Goal: Entertainment & Leisure: Consume media (video, audio)

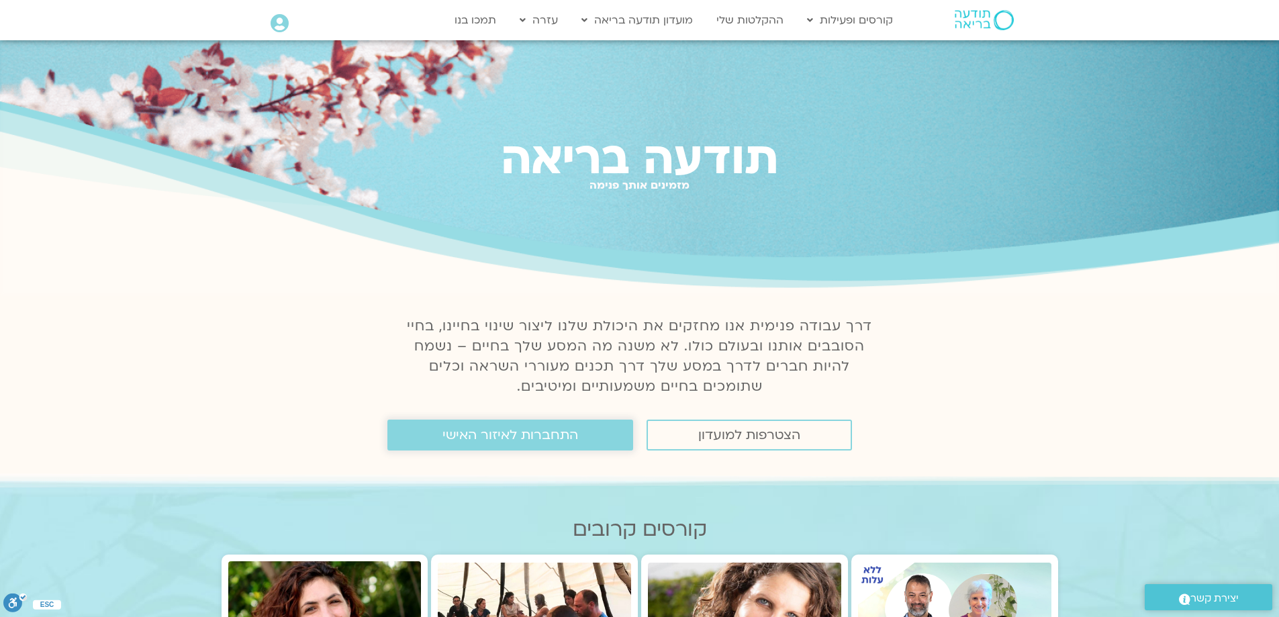
click at [533, 433] on span "התחברות לאיזור האישי" at bounding box center [511, 435] width 136 height 15
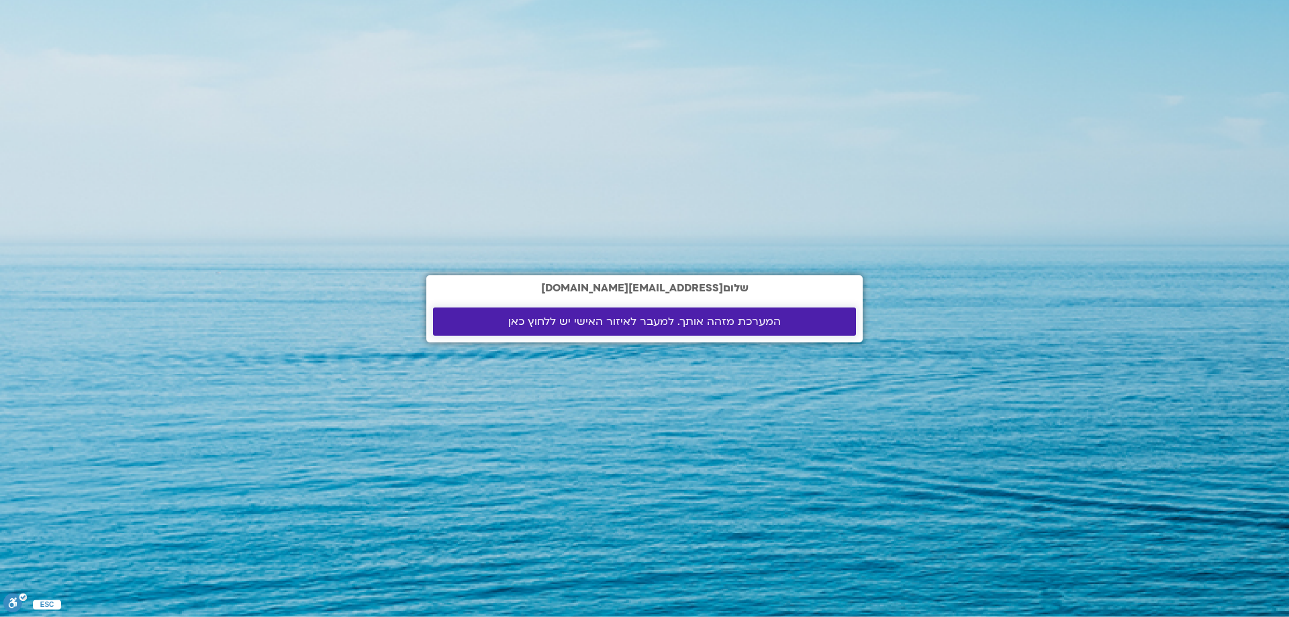
click at [650, 316] on span "המערכת מזהה אותך. למעבר לאיזור האישי יש ללחוץ כאן" at bounding box center [644, 322] width 273 height 12
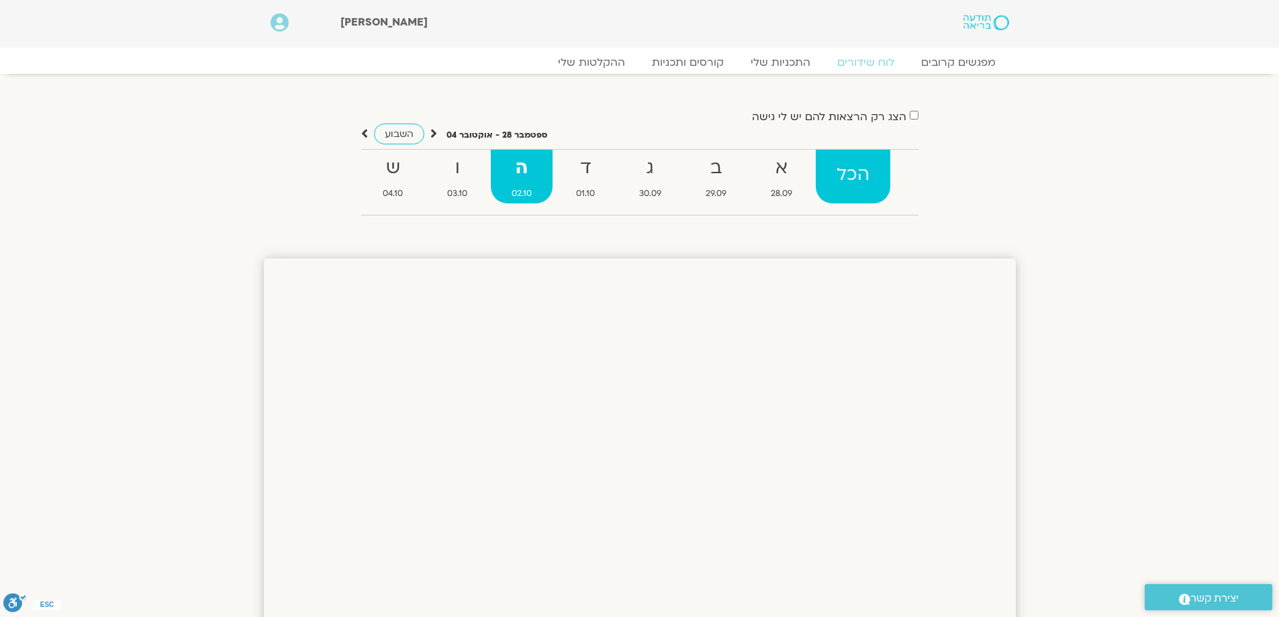
click at [860, 177] on strong "הכל" at bounding box center [853, 175] width 75 height 30
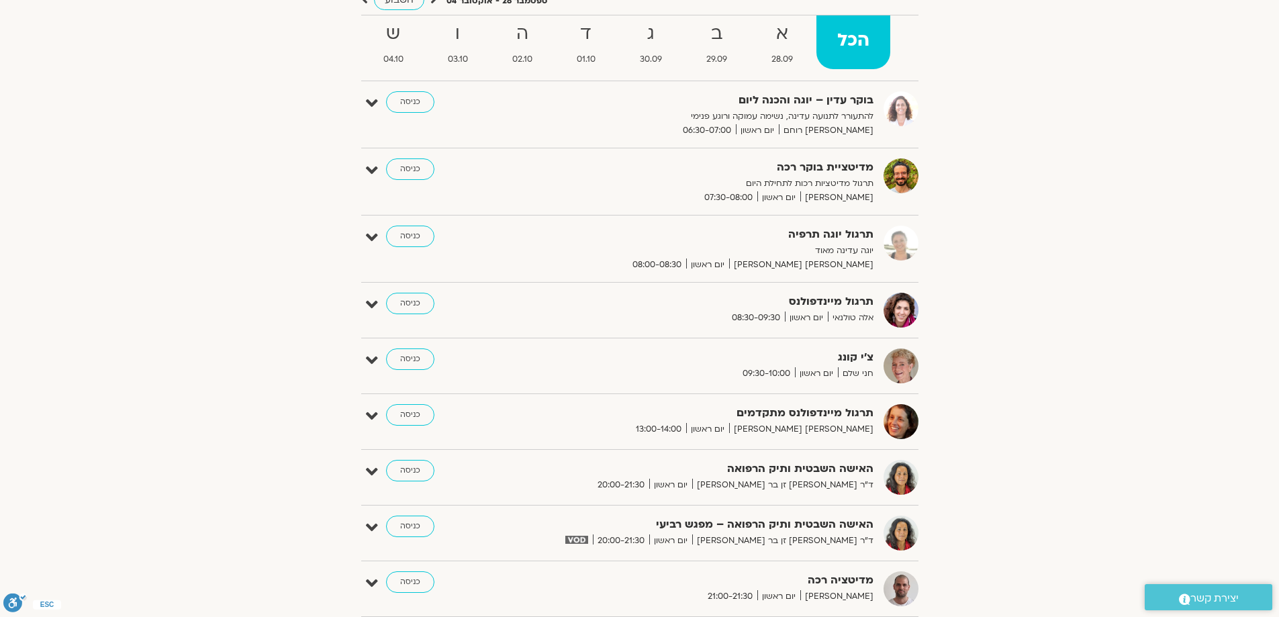
scroll to position [201, 0]
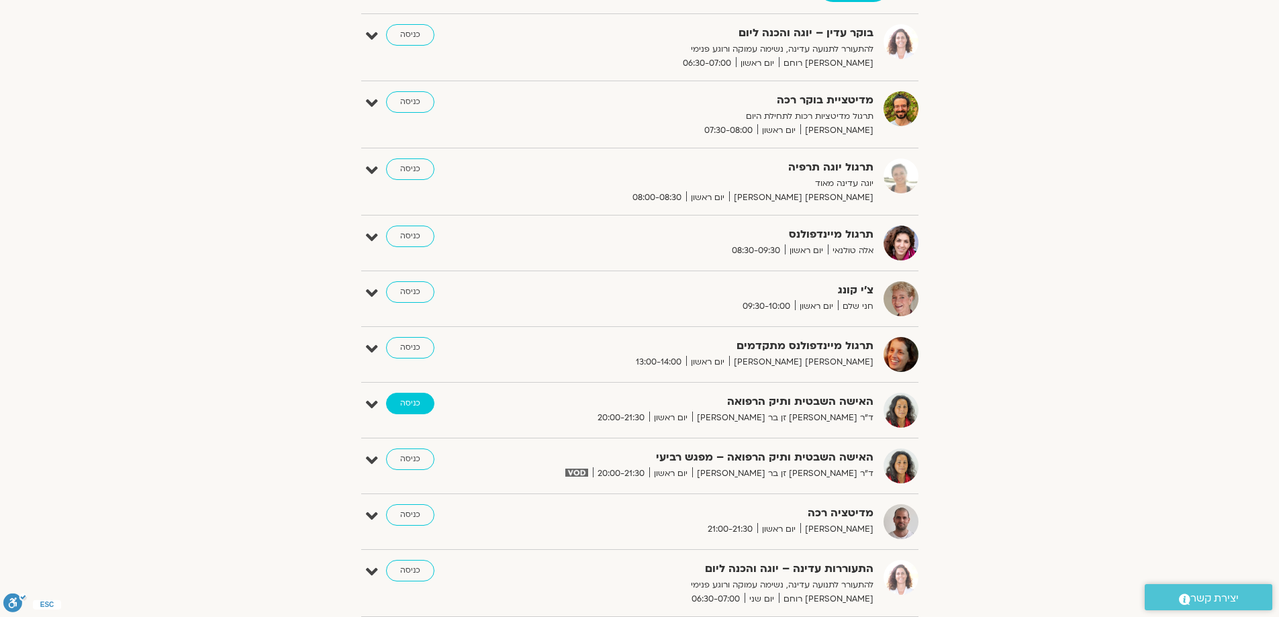
click at [406, 403] on link "כניסה" at bounding box center [410, 403] width 48 height 21
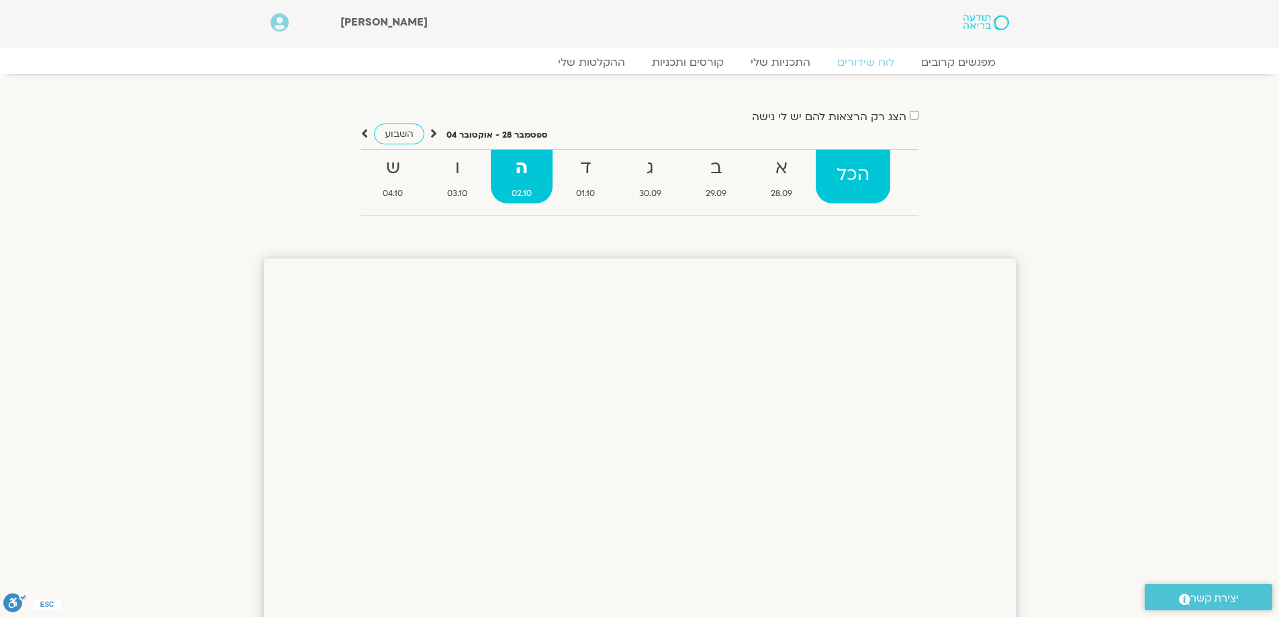
click at [847, 173] on strong "הכל" at bounding box center [853, 175] width 75 height 30
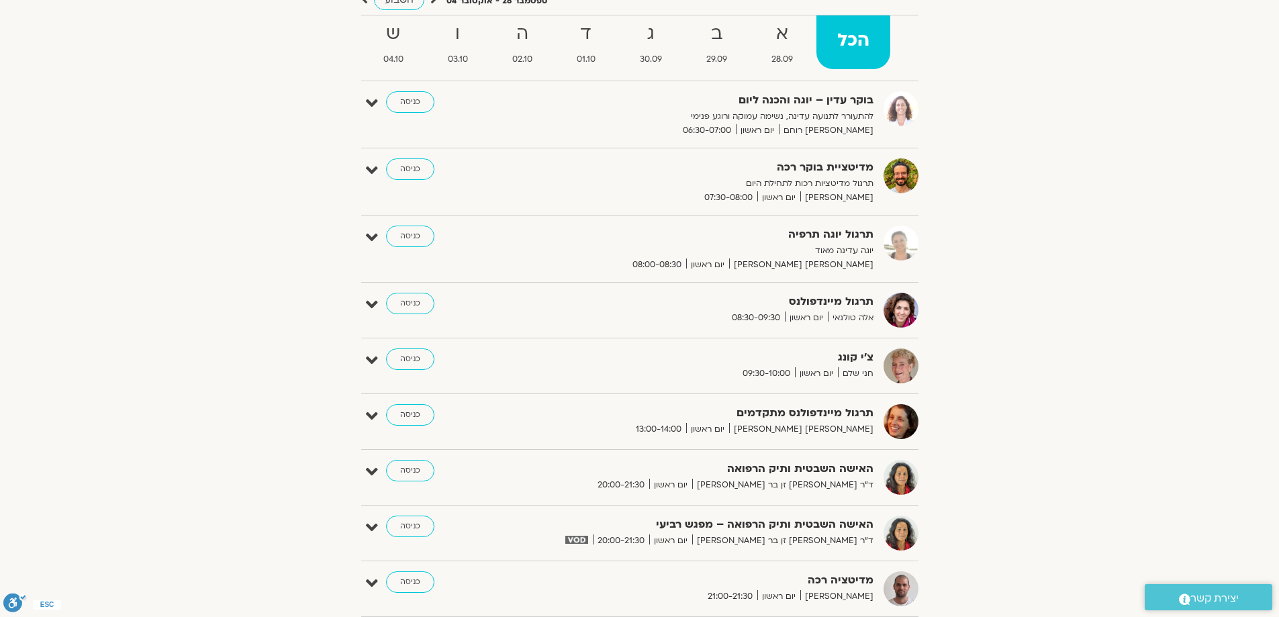
scroll to position [201, 0]
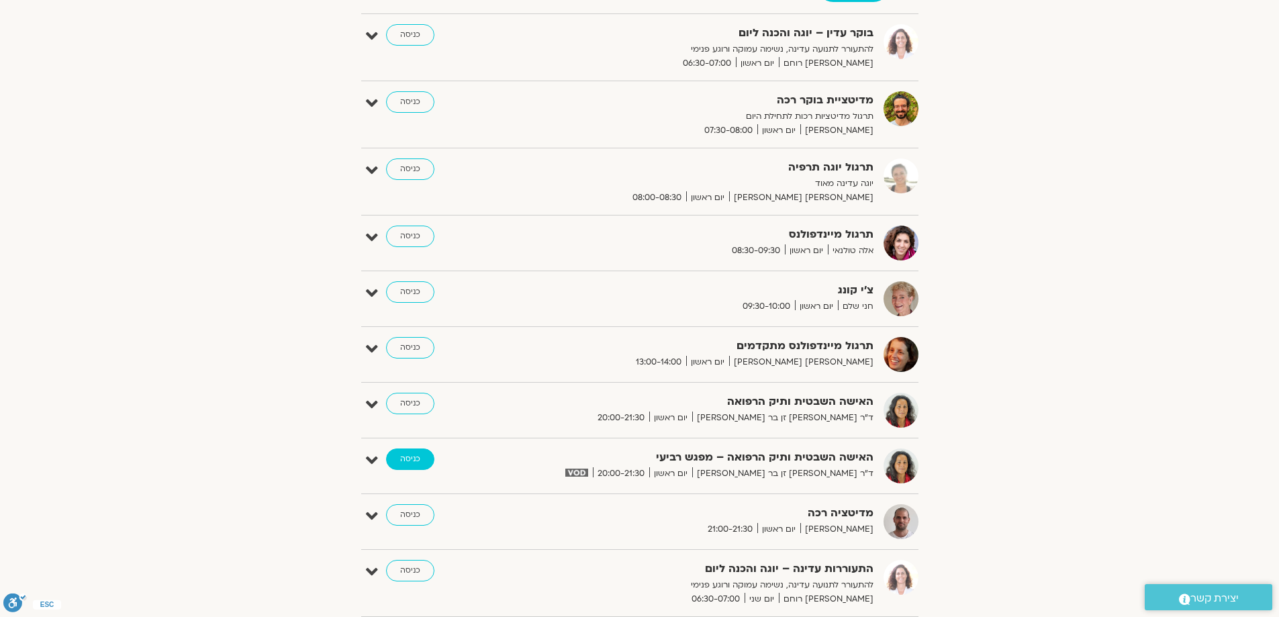
click at [404, 457] on link "כניסה" at bounding box center [410, 459] width 48 height 21
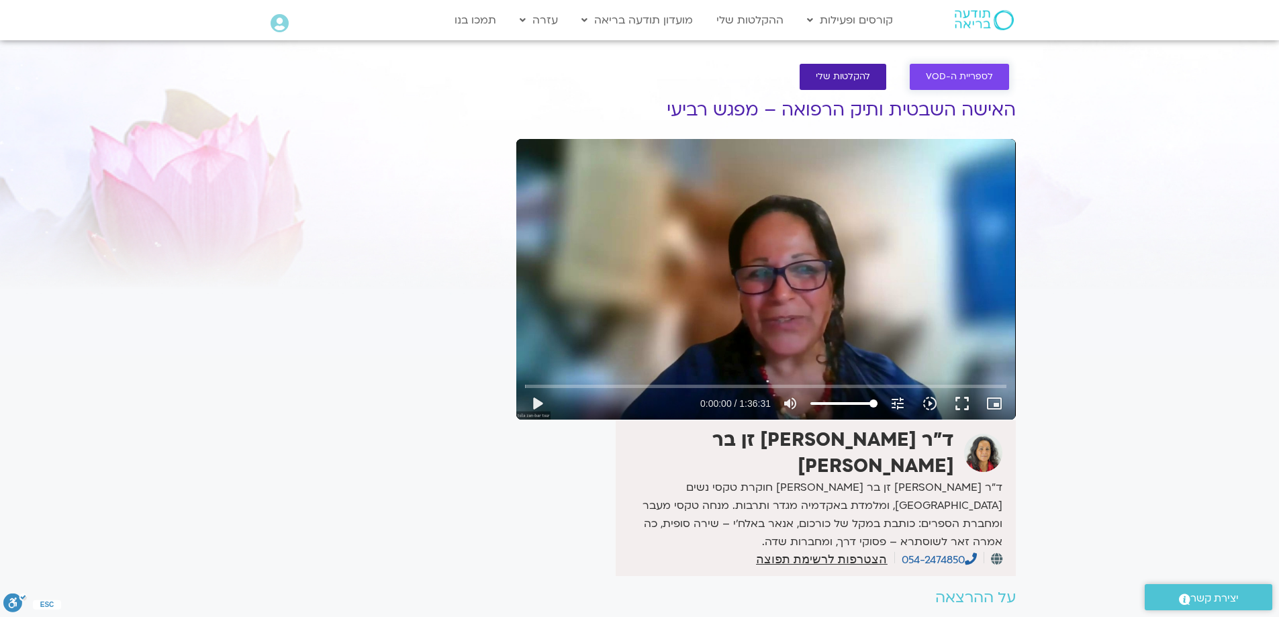
click at [964, 79] on span "לספריית ה-VOD" at bounding box center [959, 77] width 67 height 10
click at [843, 77] on span "להקלטות שלי" at bounding box center [843, 77] width 54 height 10
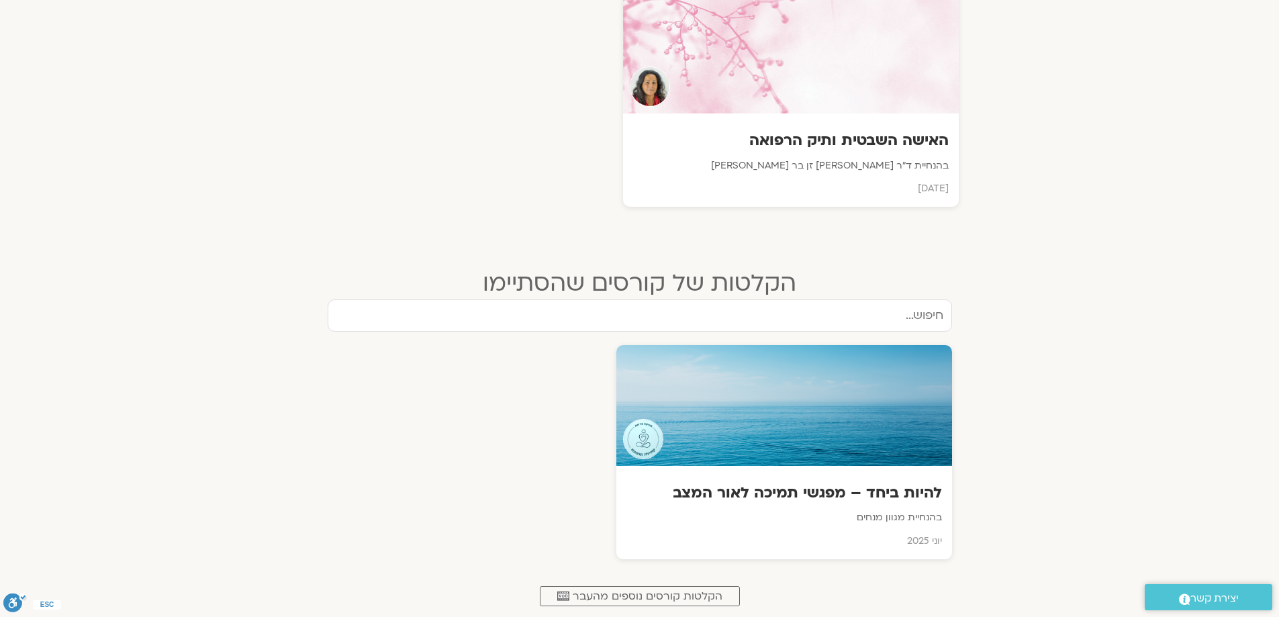
scroll to position [470, 0]
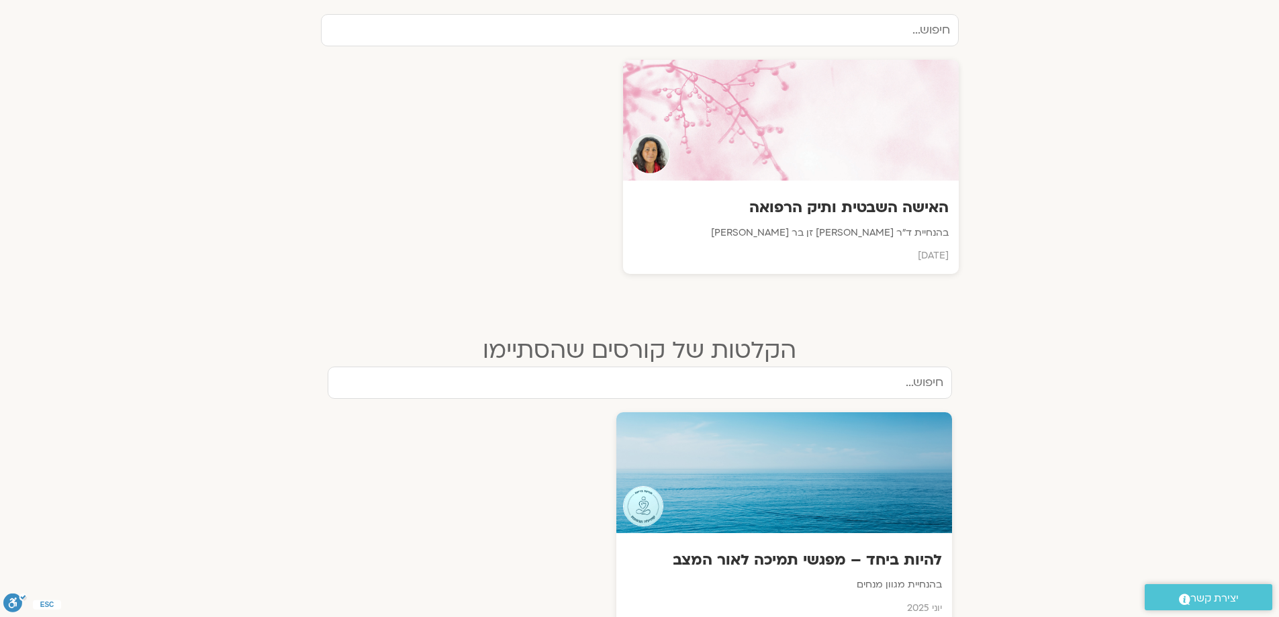
click at [745, 348] on h2 "הקלטות של קורסים שהסתיימו" at bounding box center [640, 350] width 625 height 27
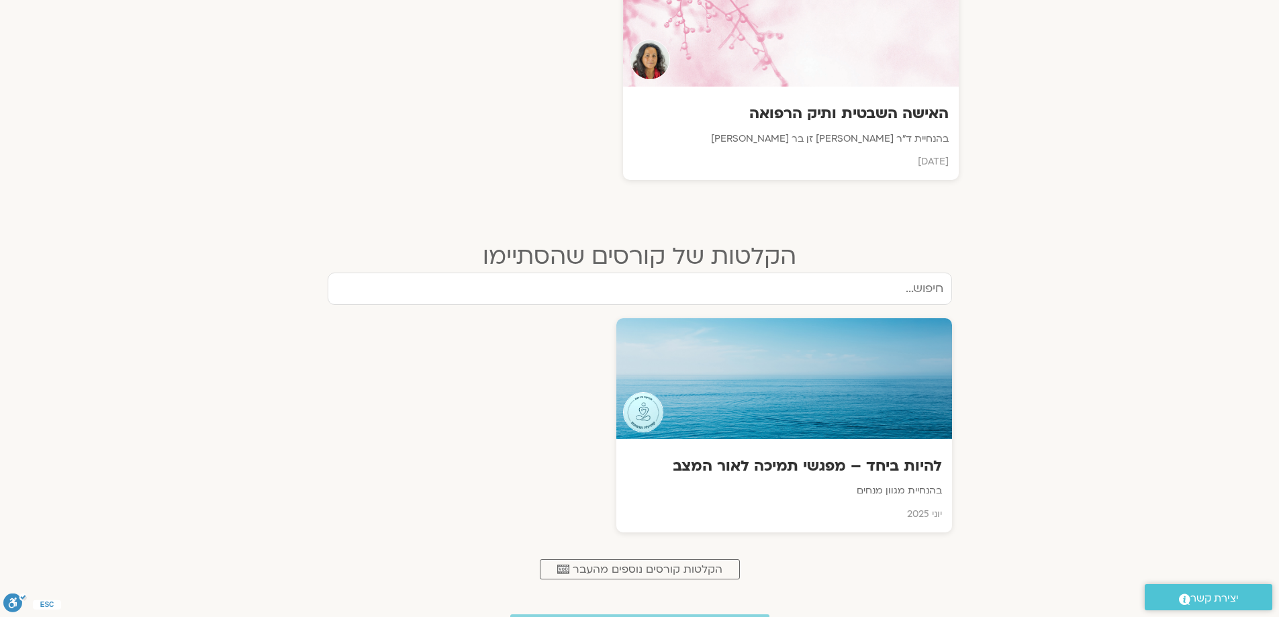
scroll to position [363, 0]
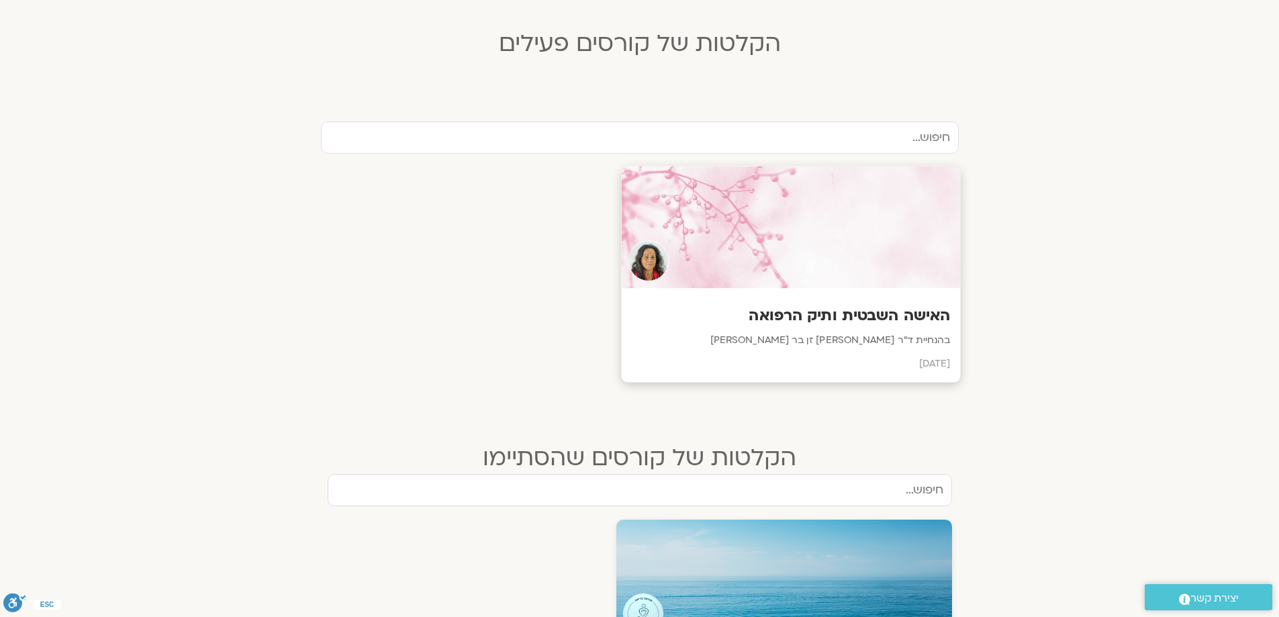
click at [878, 334] on p "בהנחיית ד״ר [PERSON_NAME] זן בר [PERSON_NAME]" at bounding box center [790, 340] width 319 height 17
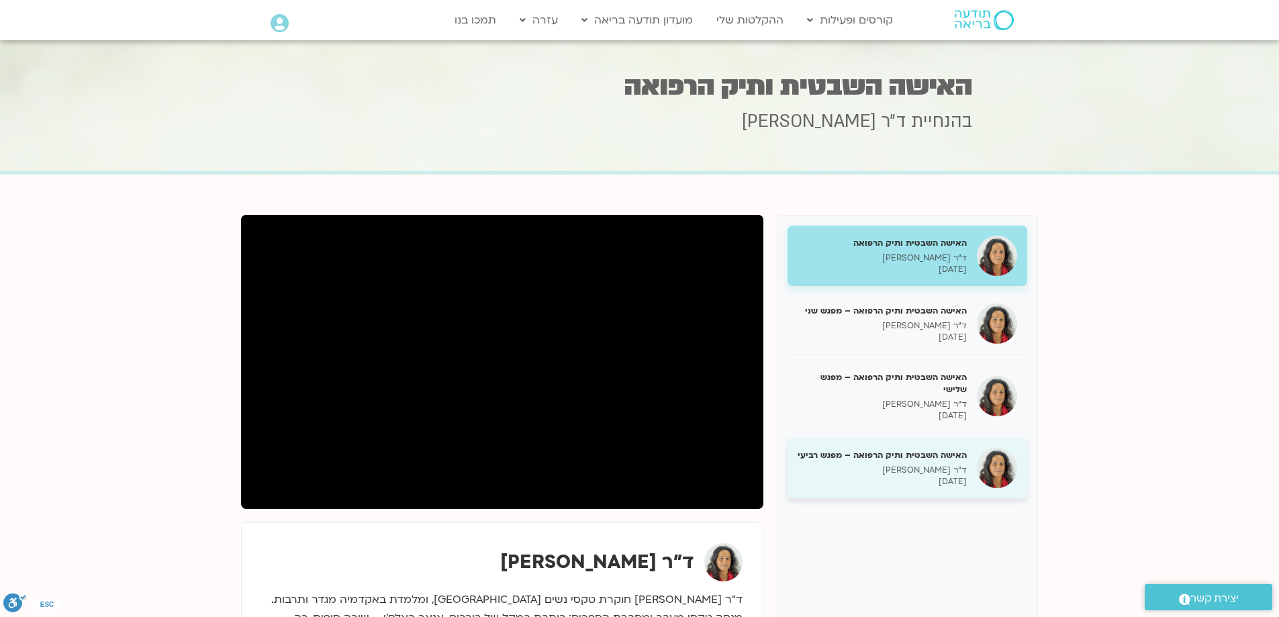
click at [919, 453] on div "האישה השבטית ותיק הרפואה – מפגש רביעי ד״ר [PERSON_NAME] [DATE]" at bounding box center [882, 468] width 169 height 38
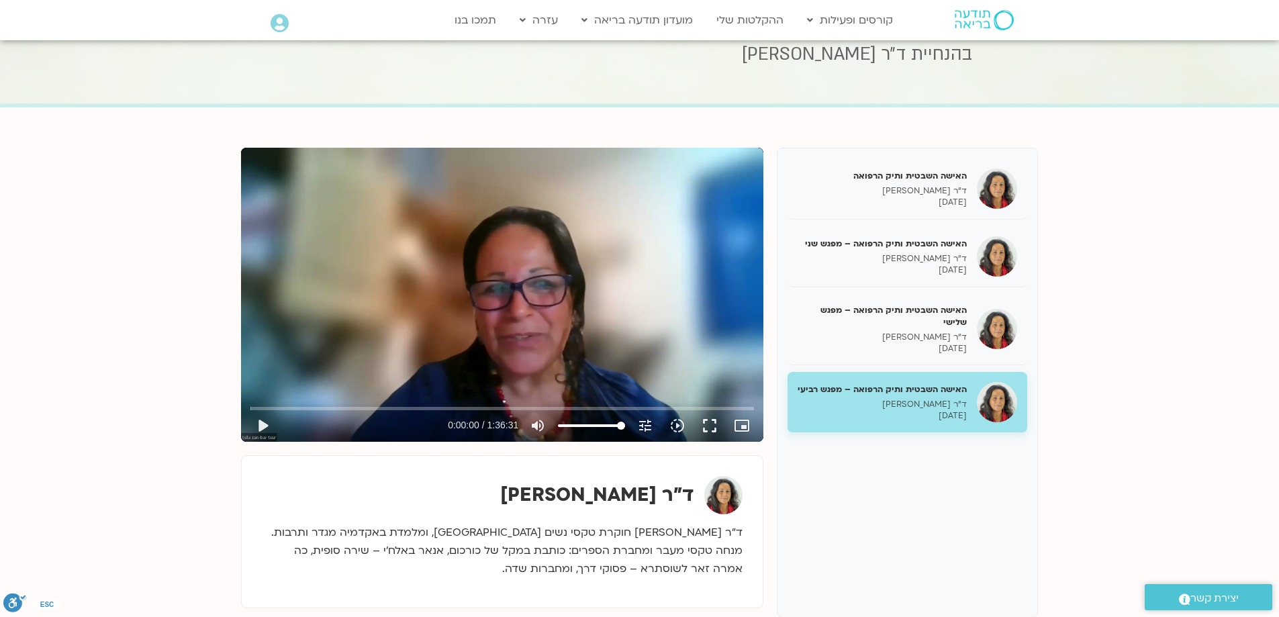
scroll to position [134, 0]
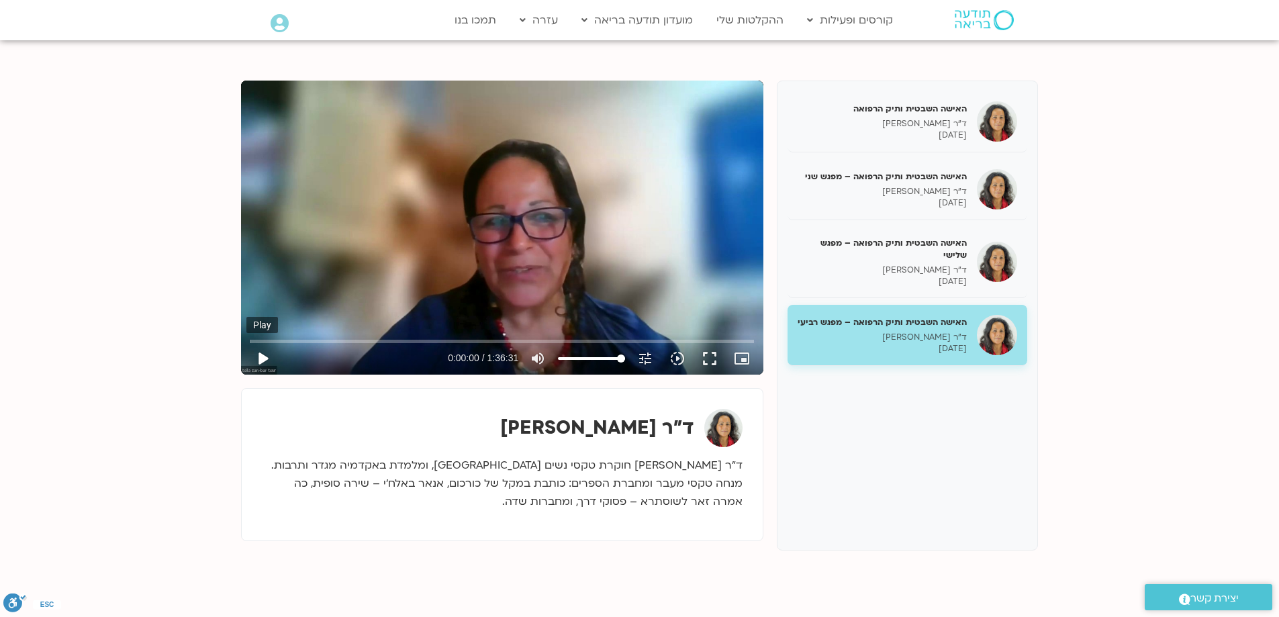
click at [259, 355] on button "play_arrow" at bounding box center [262, 358] width 32 height 32
click at [262, 359] on button "pause" at bounding box center [262, 358] width 32 height 32
type input "6.711888"
